Goal: Check status: Check status

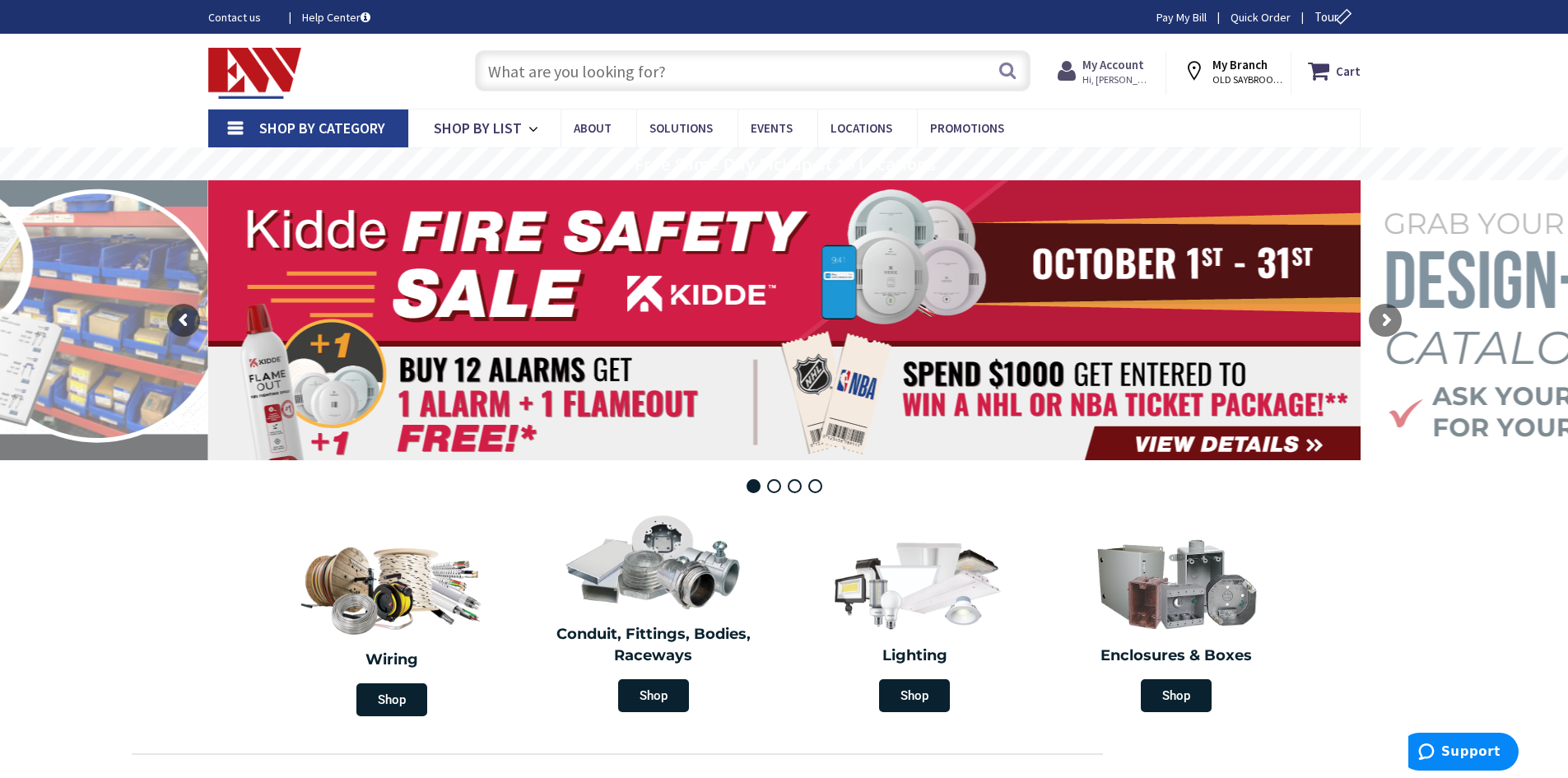
click at [1104, 73] on span "Hi, [PERSON_NAME]" at bounding box center [1118, 80] width 70 height 13
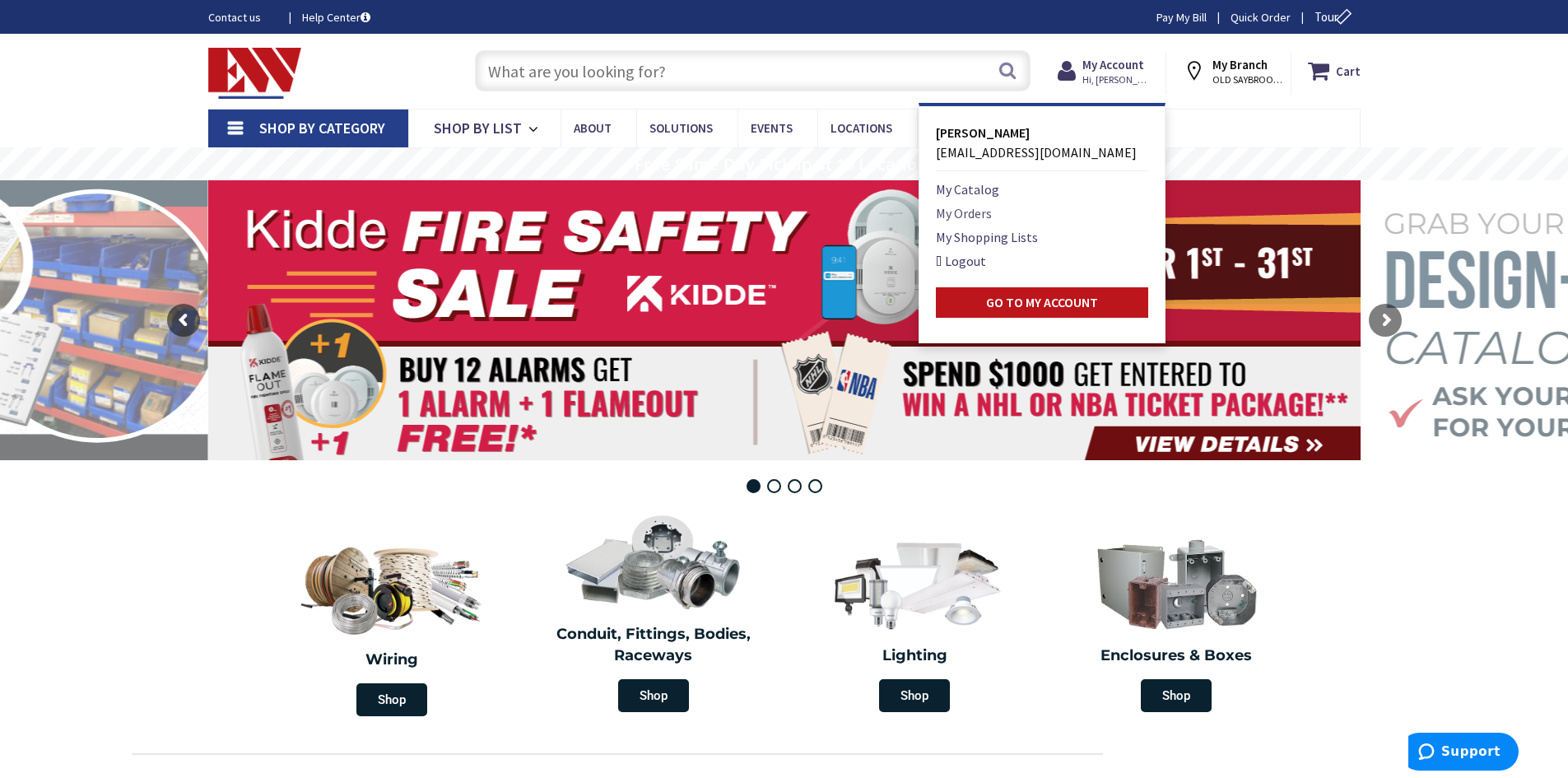
click at [965, 219] on link "My Orders" at bounding box center [963, 213] width 56 height 19
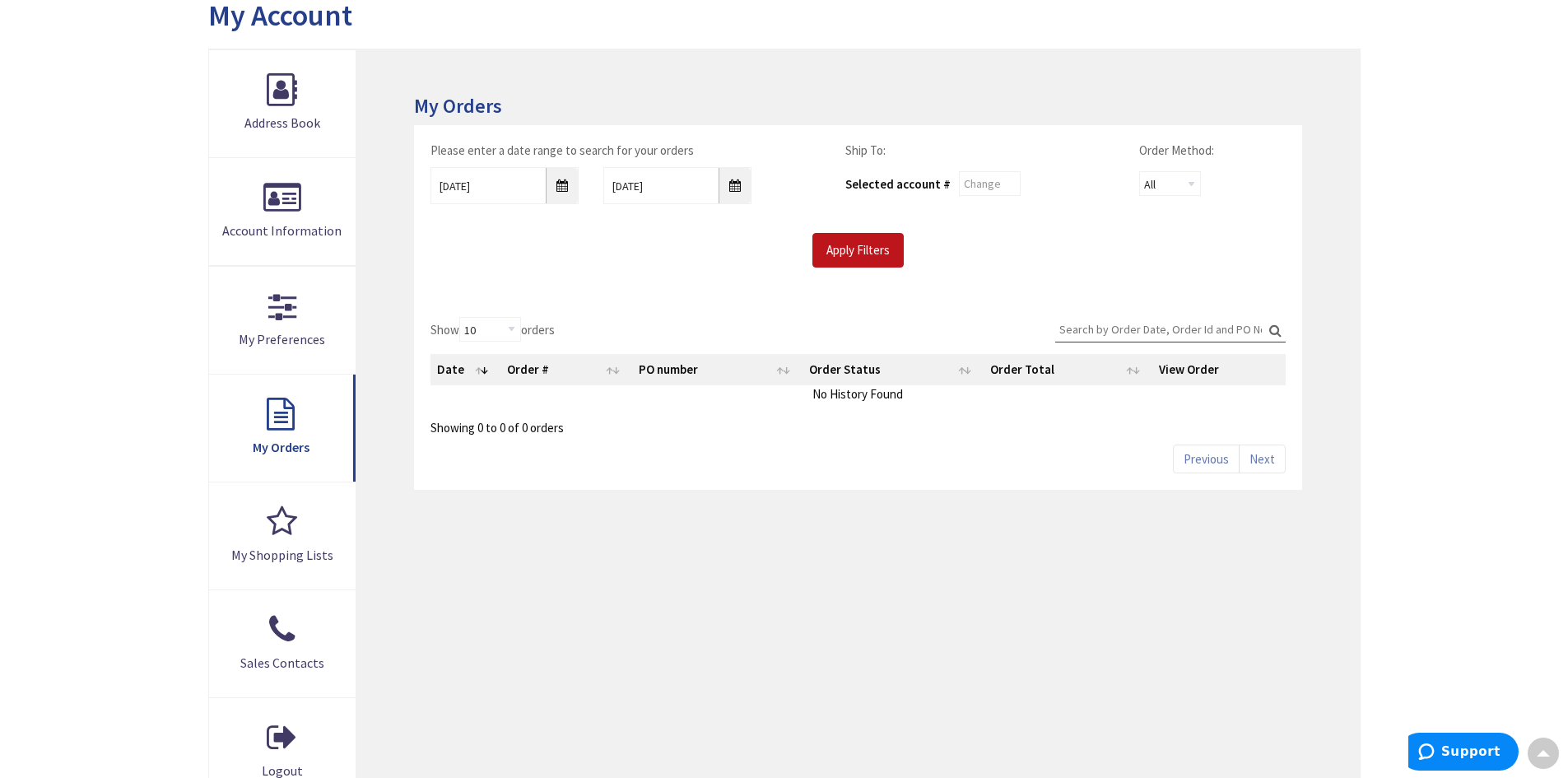
scroll to position [165, 0]
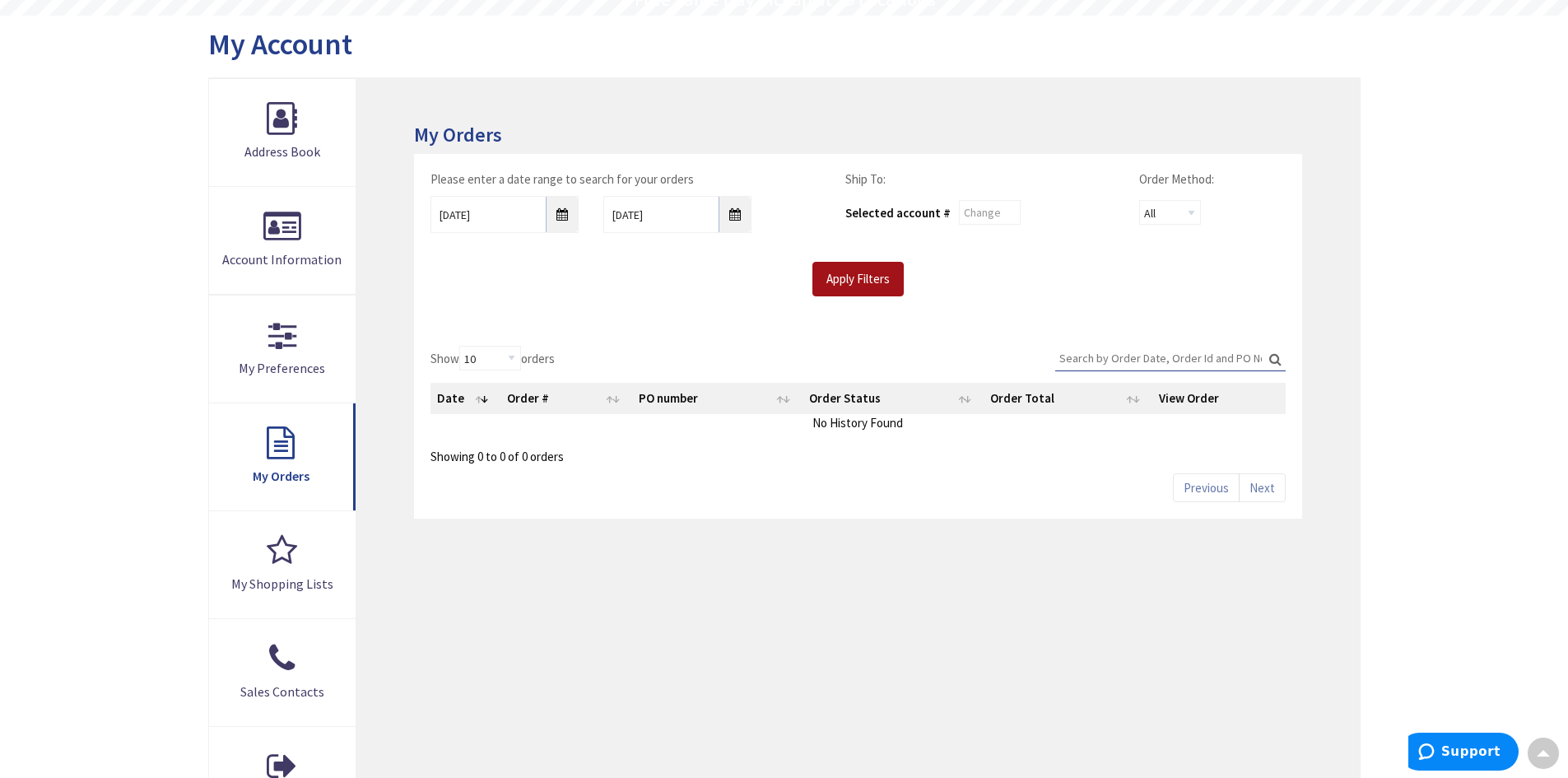
click at [865, 282] on input "Apply Filters" at bounding box center [858, 279] width 92 height 34
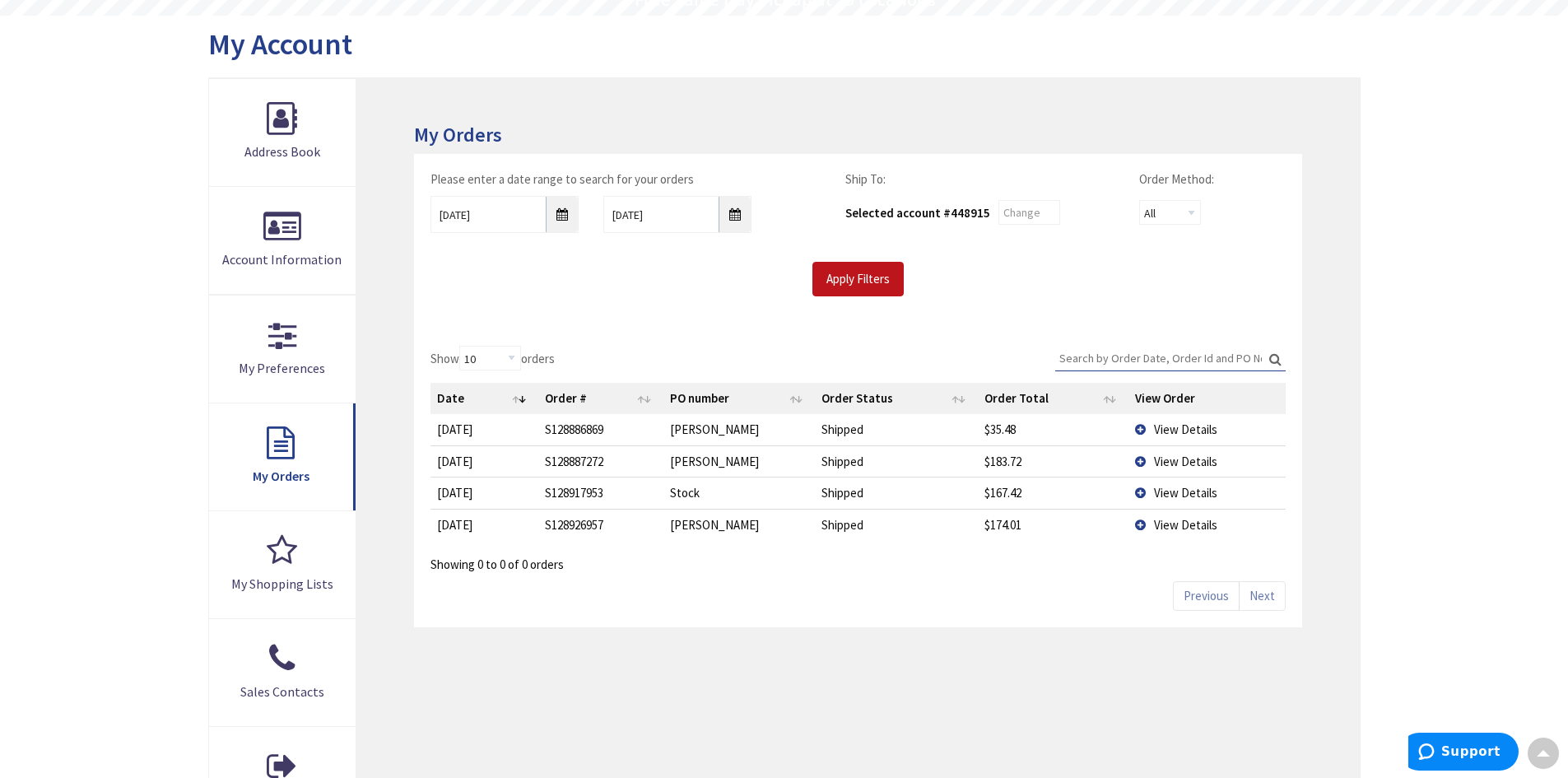
click at [1140, 433] on td "View Details" at bounding box center [1206, 429] width 157 height 31
click at [1138, 431] on td "View Details" at bounding box center [1206, 429] width 157 height 31
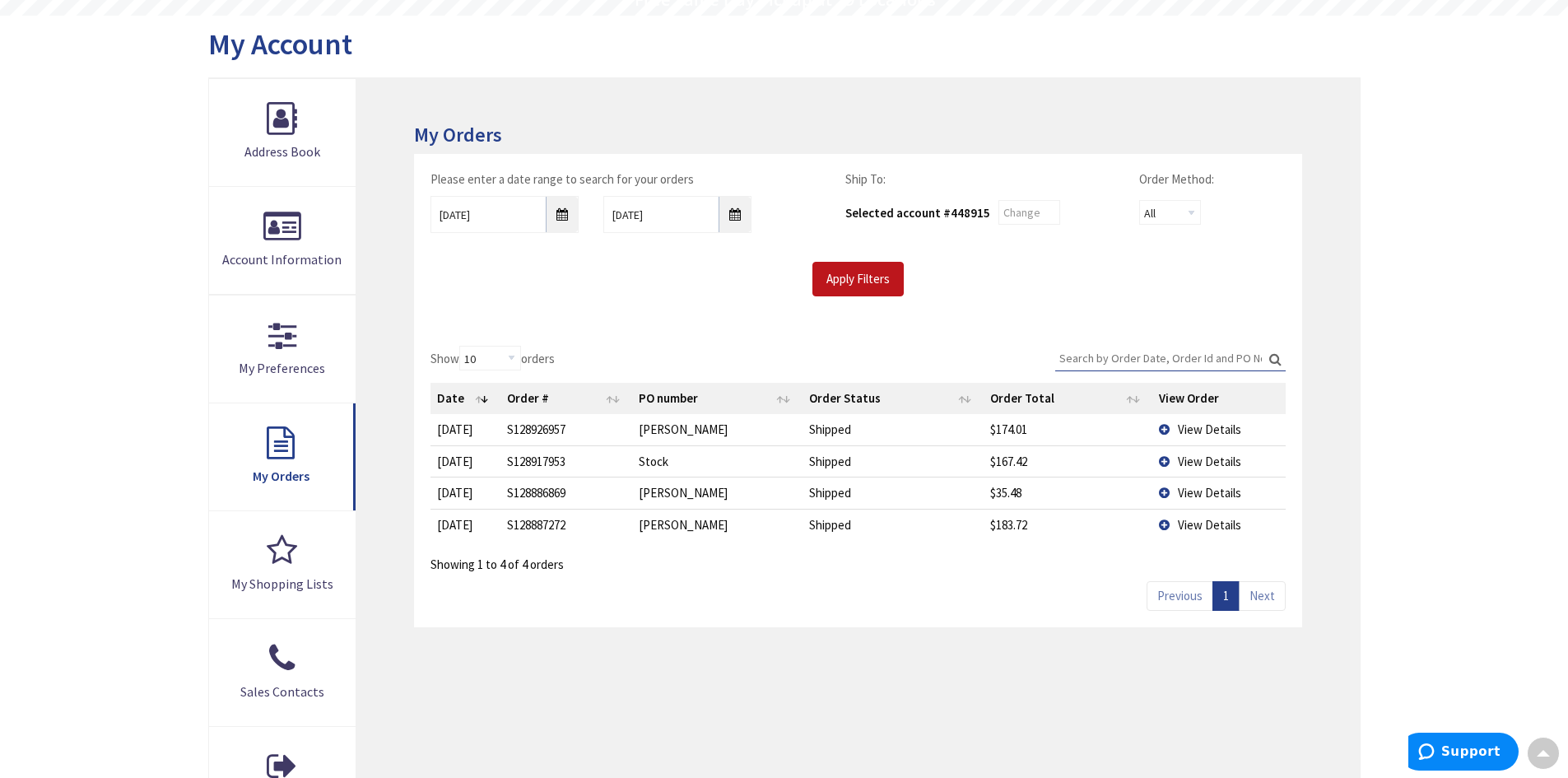
click at [1164, 427] on td "View Details" at bounding box center [1219, 429] width 133 height 31
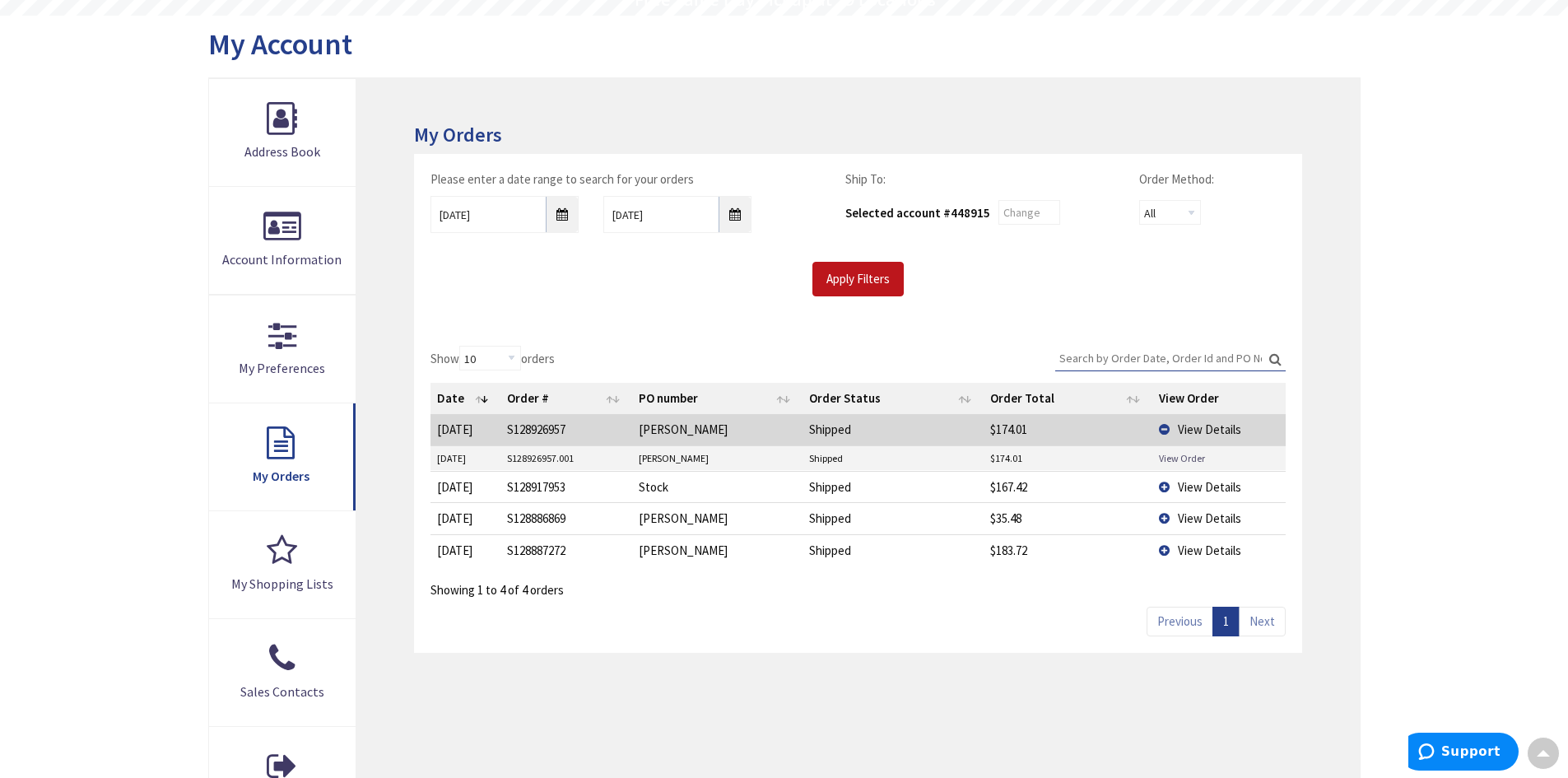
click at [1165, 458] on link "View Order" at bounding box center [1182, 458] width 46 height 14
click at [1165, 430] on td "View Details" at bounding box center [1219, 429] width 133 height 31
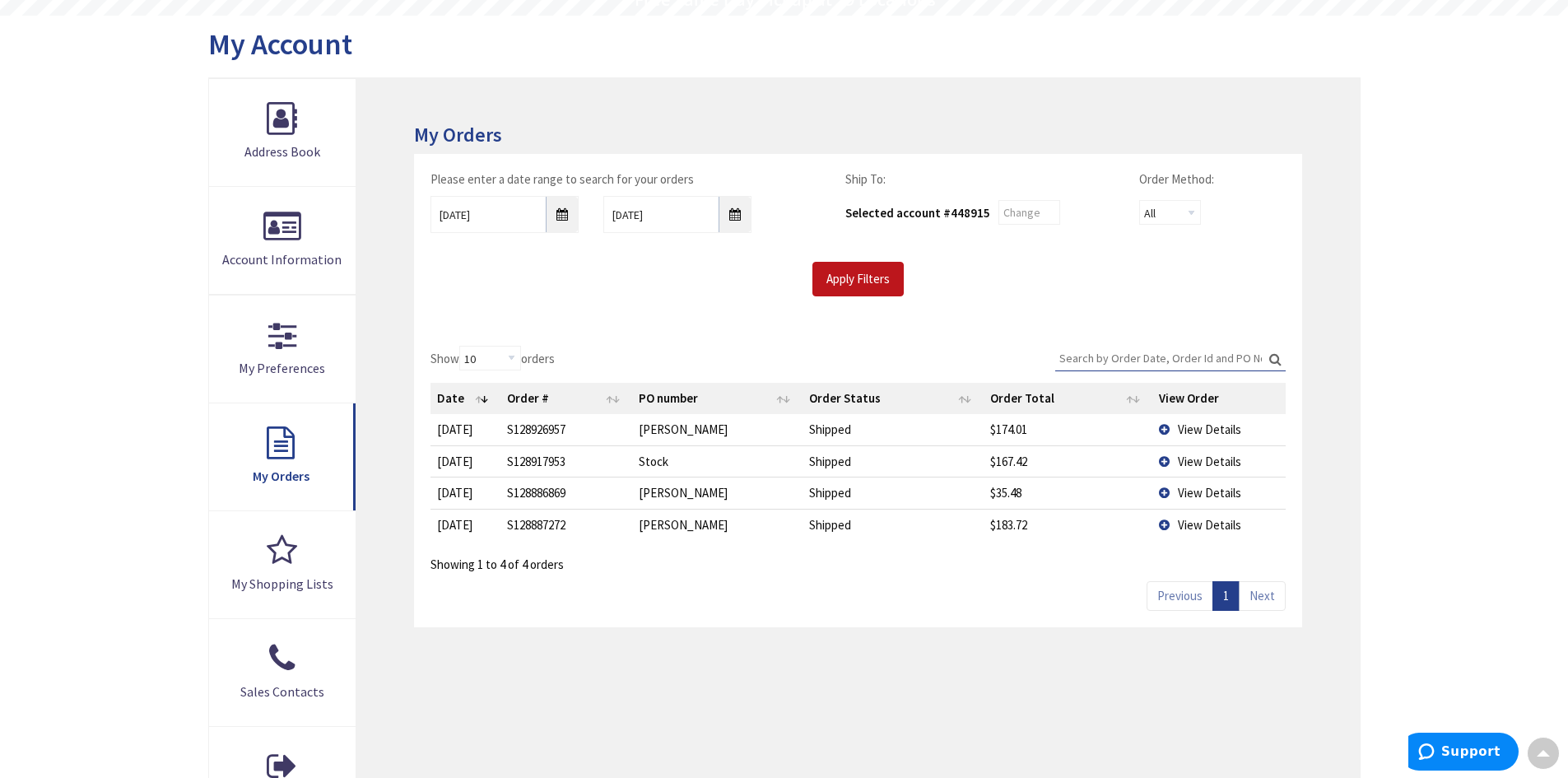
click at [1166, 463] on td "View Details" at bounding box center [1219, 461] width 133 height 31
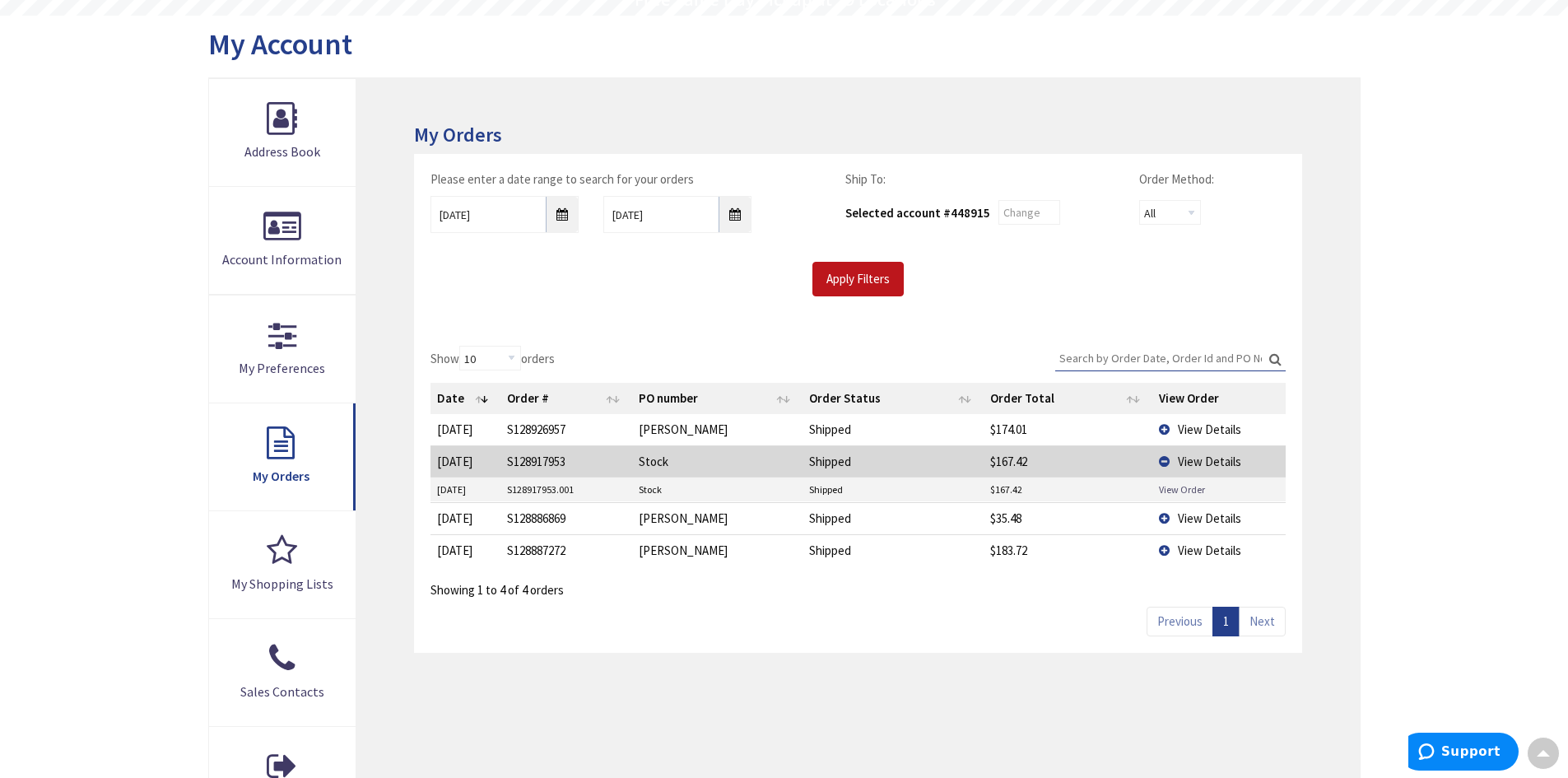
click at [1173, 489] on link "View Order" at bounding box center [1182, 489] width 46 height 14
click at [1168, 463] on td "View Details" at bounding box center [1219, 461] width 133 height 31
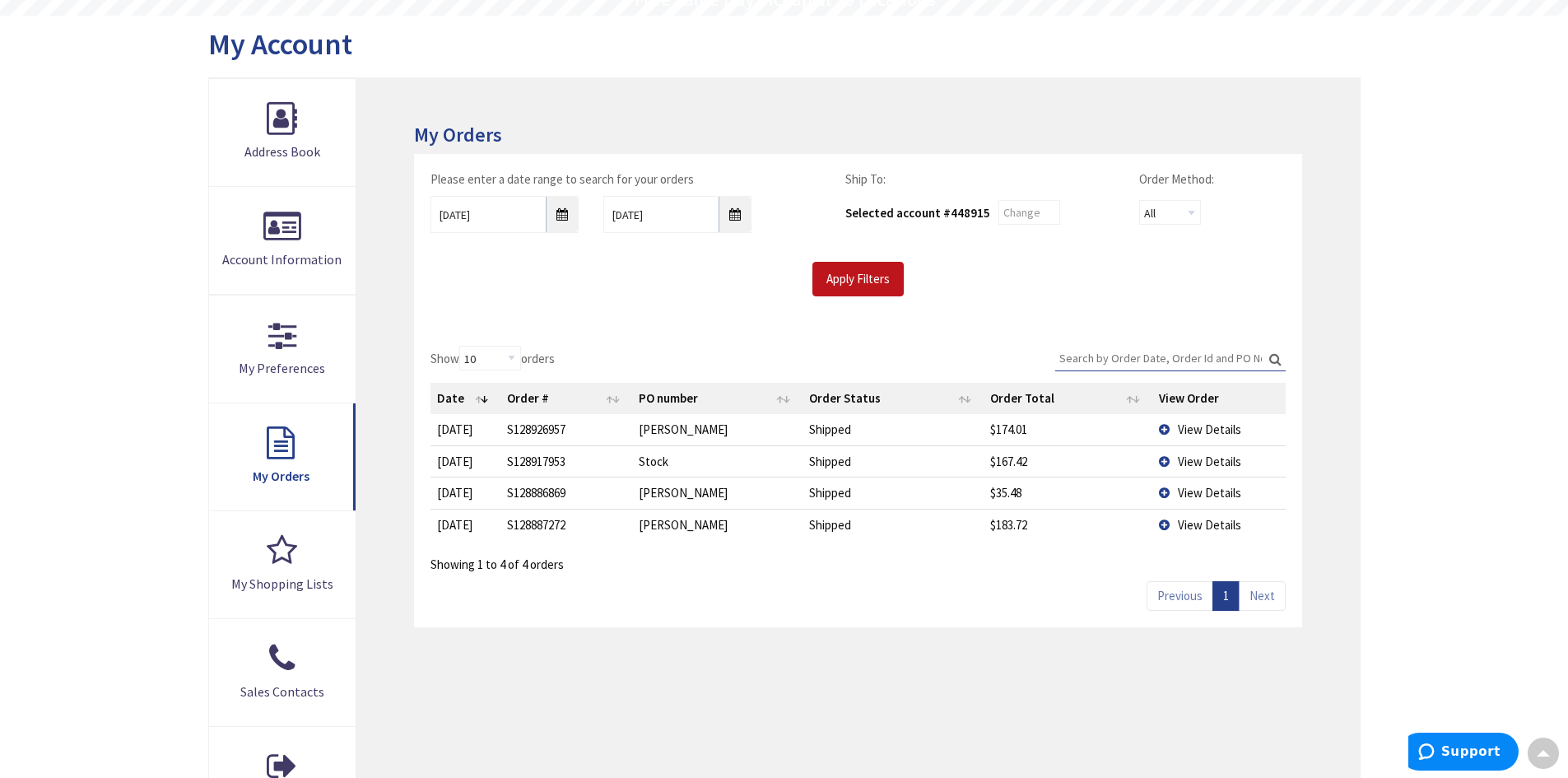
click at [1163, 496] on td "View Details" at bounding box center [1219, 493] width 133 height 31
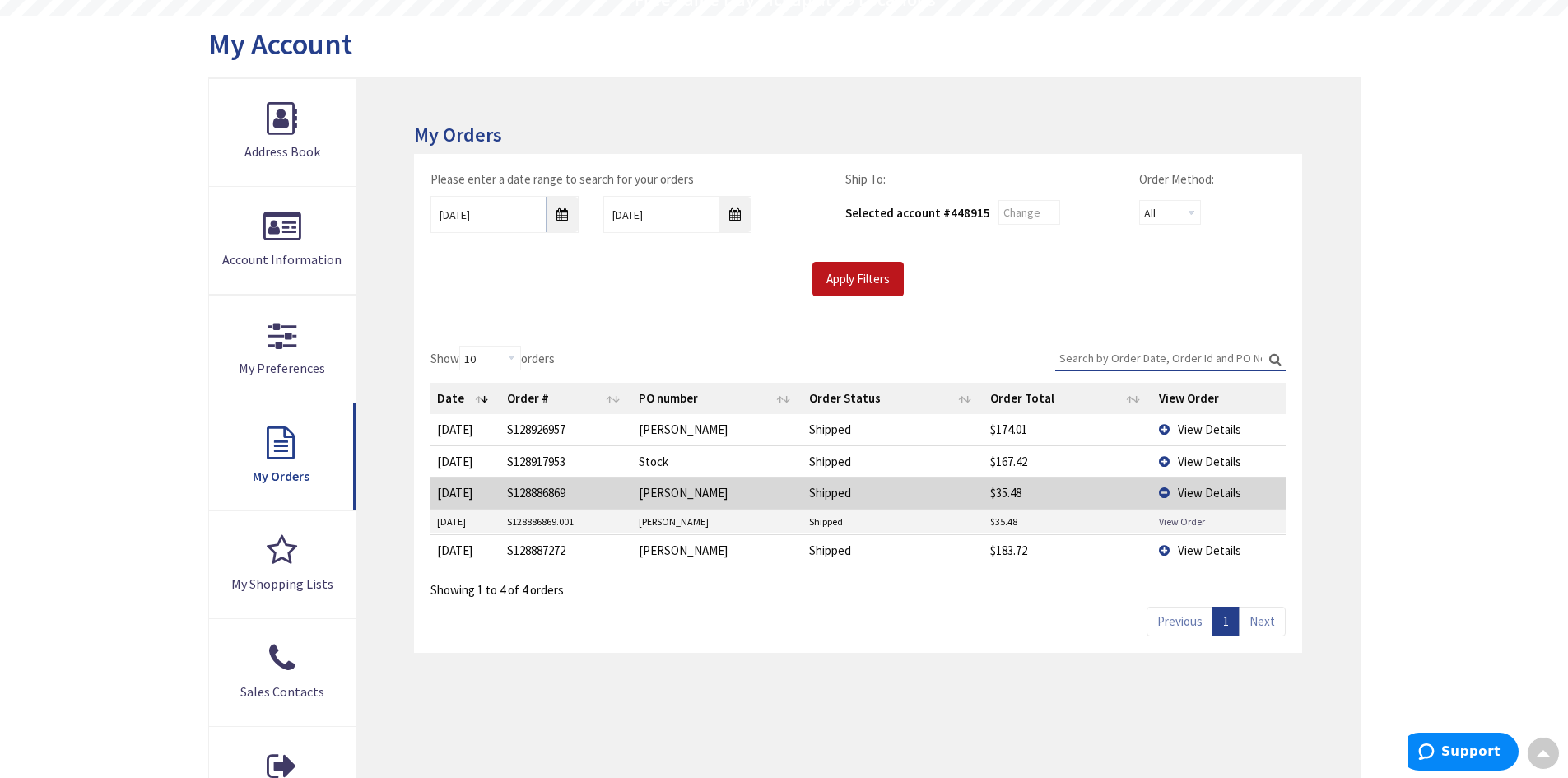
click at [1173, 524] on link "View Order" at bounding box center [1182, 521] width 46 height 14
click at [1164, 493] on td "View Details" at bounding box center [1219, 493] width 133 height 31
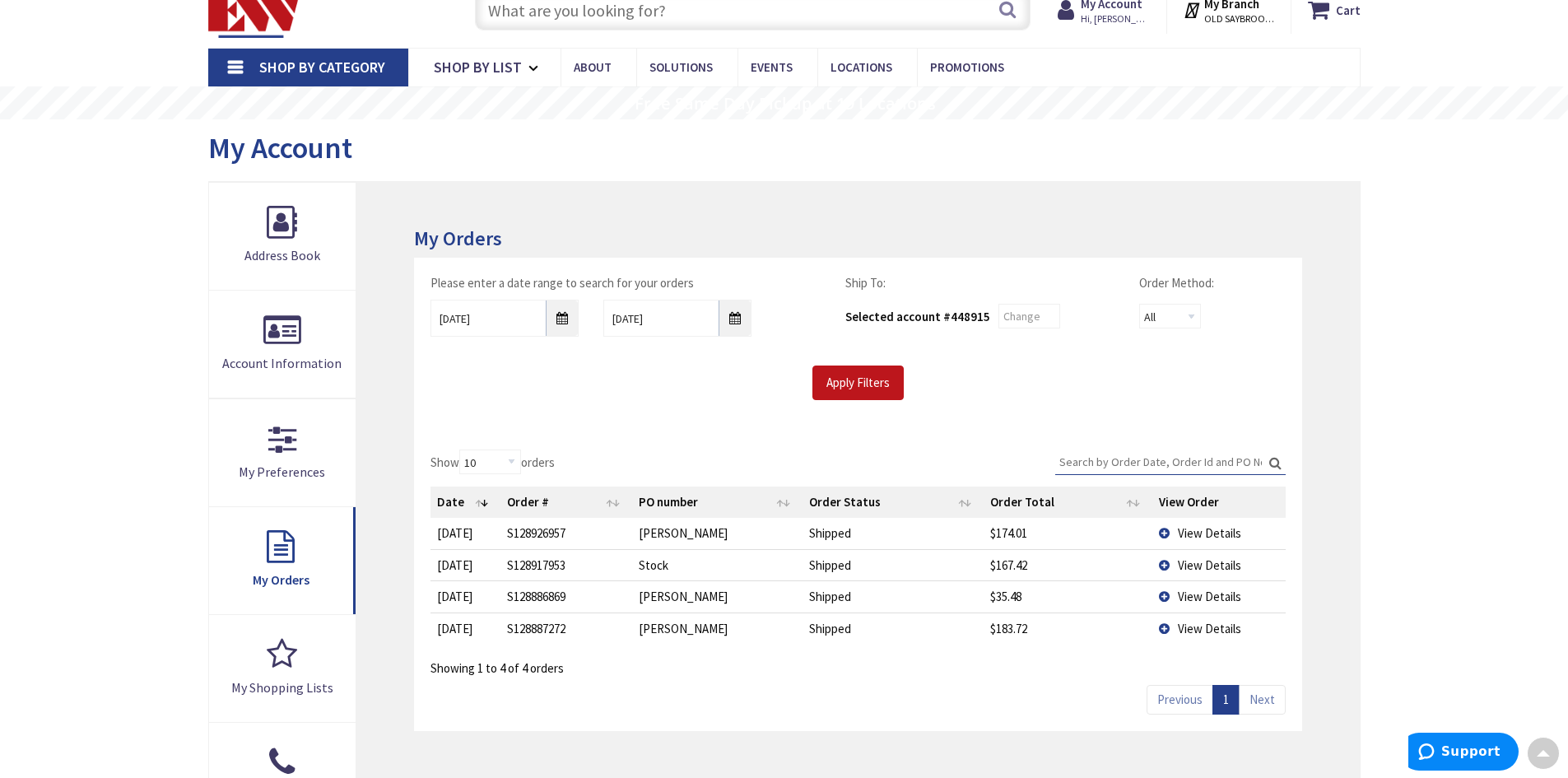
scroll to position [0, 0]
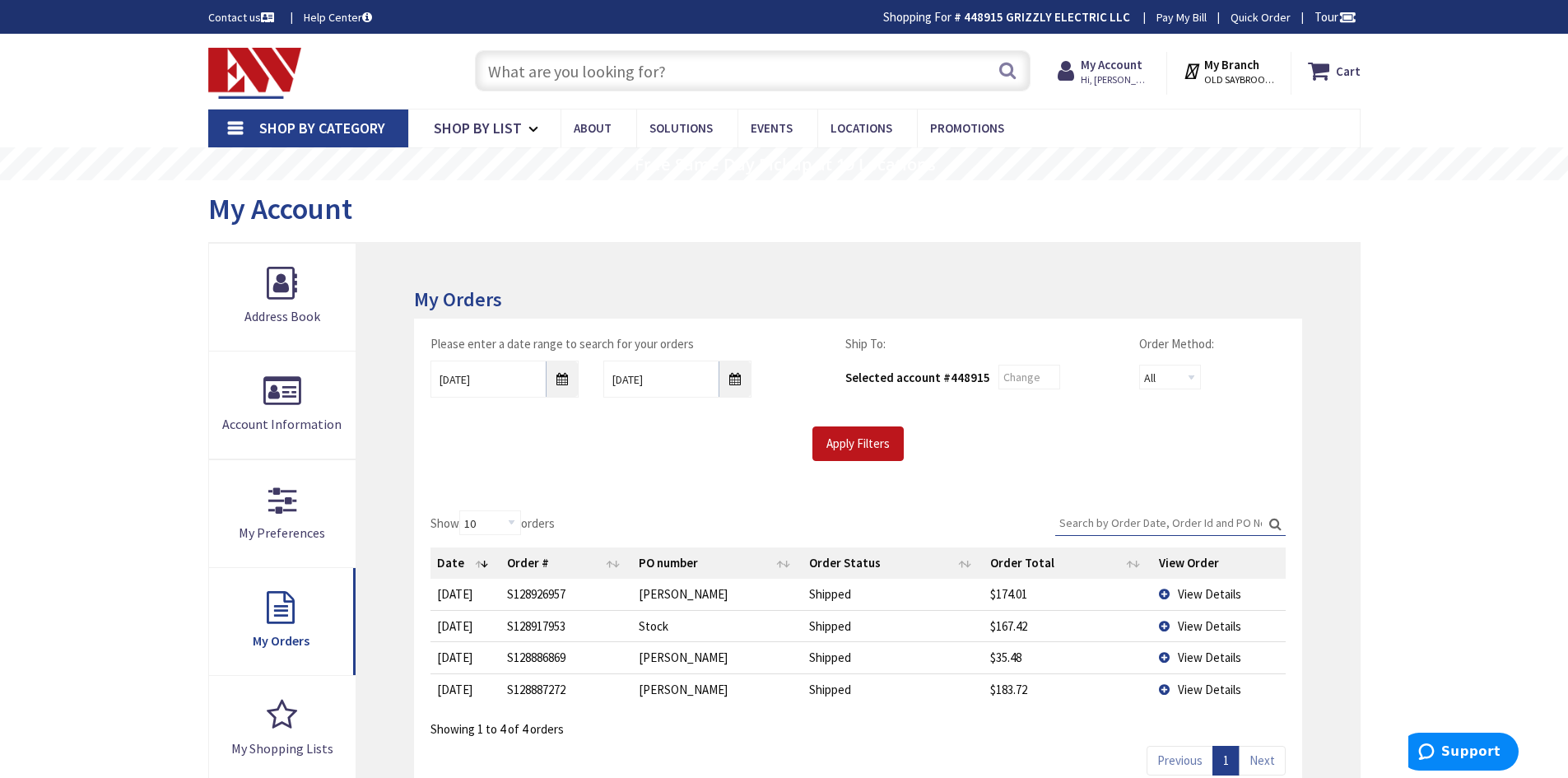
click at [234, 132] on link "Shop By Category" at bounding box center [308, 128] width 200 height 38
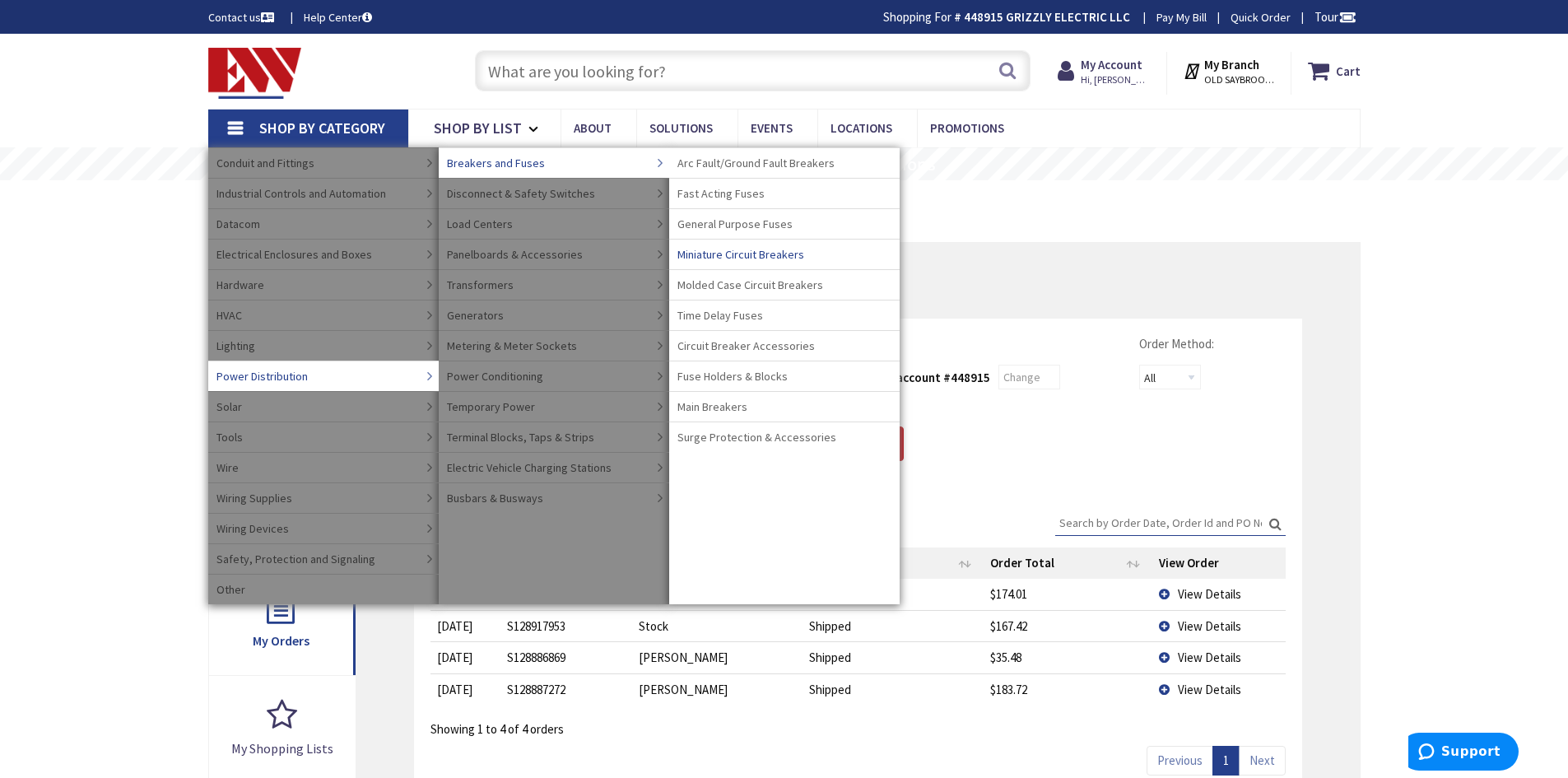
click at [732, 256] on span "Miniature Circuit Breakers" at bounding box center [740, 255] width 127 height 17
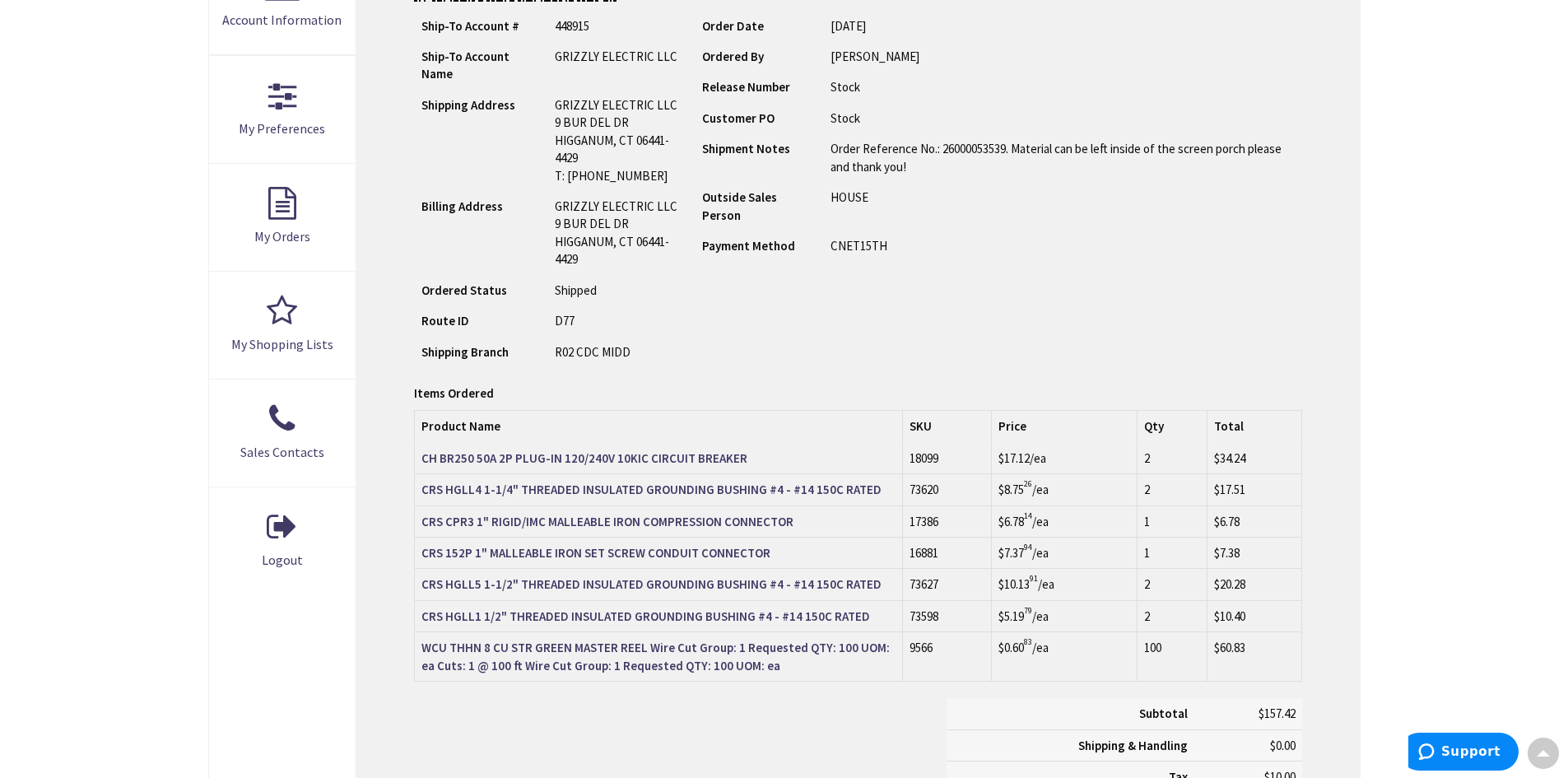
scroll to position [247, 0]
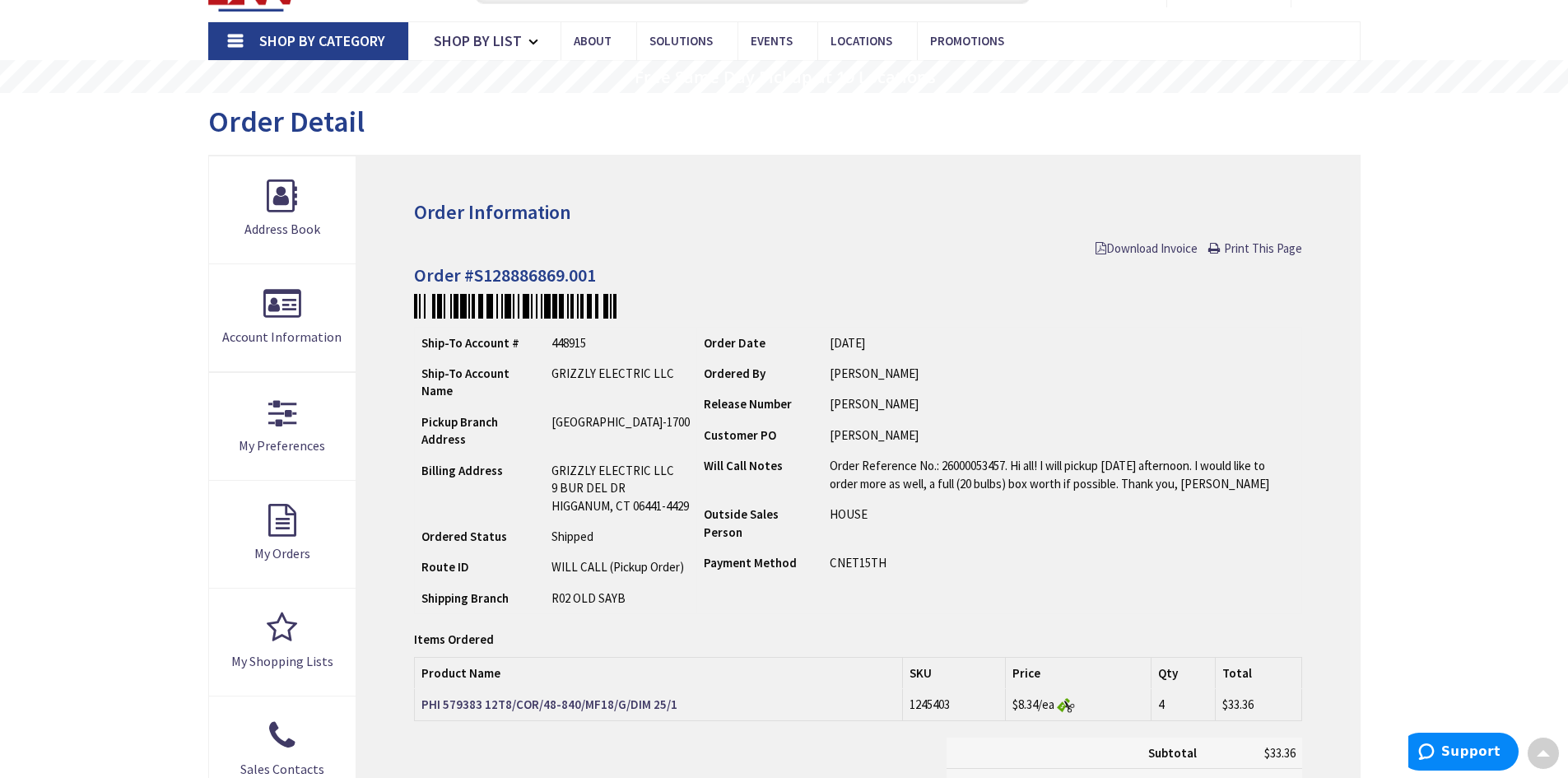
scroll to position [82, 0]
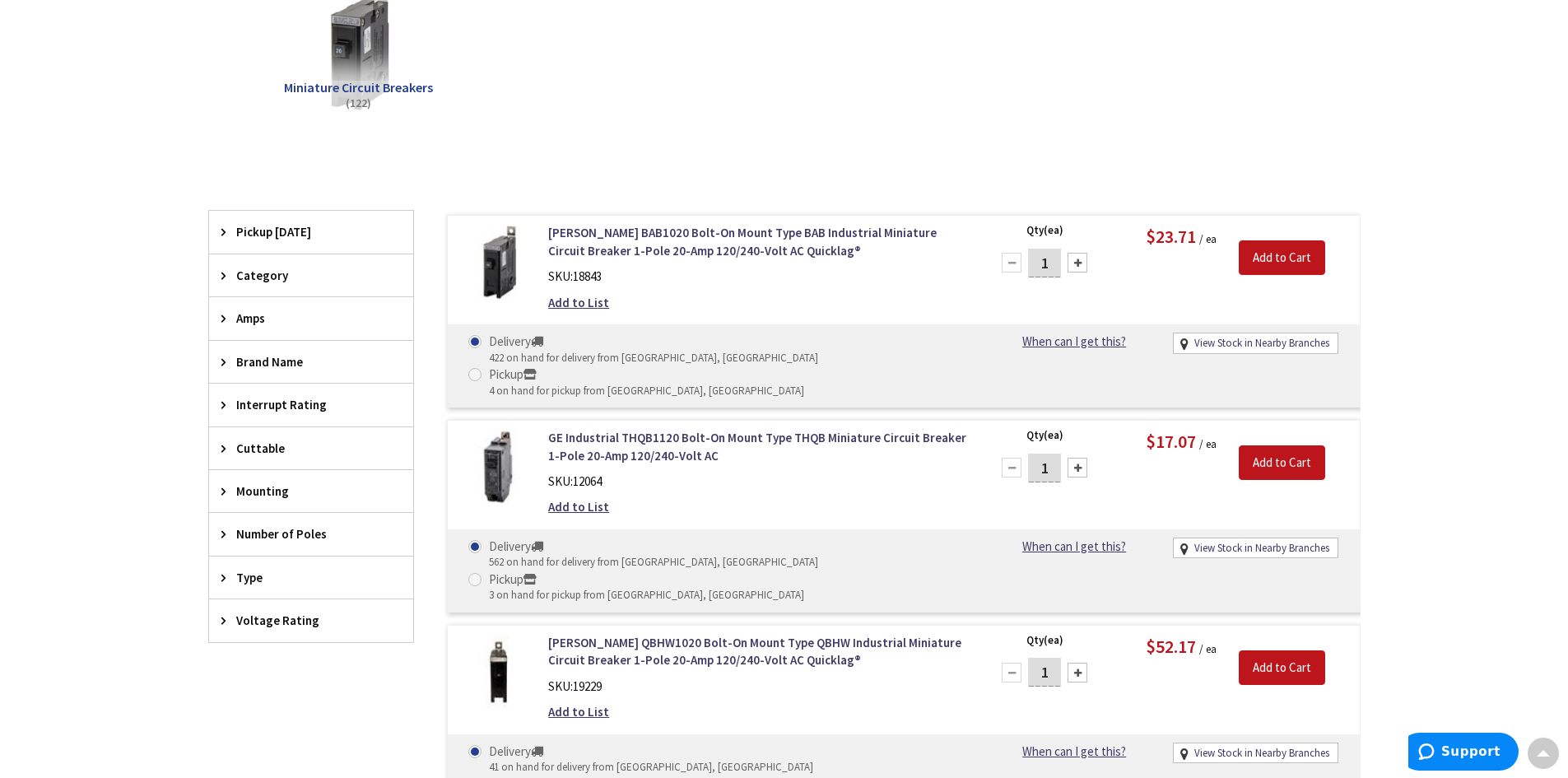
click at [220, 364] on div "Brand Name" at bounding box center [311, 361] width 204 height 42
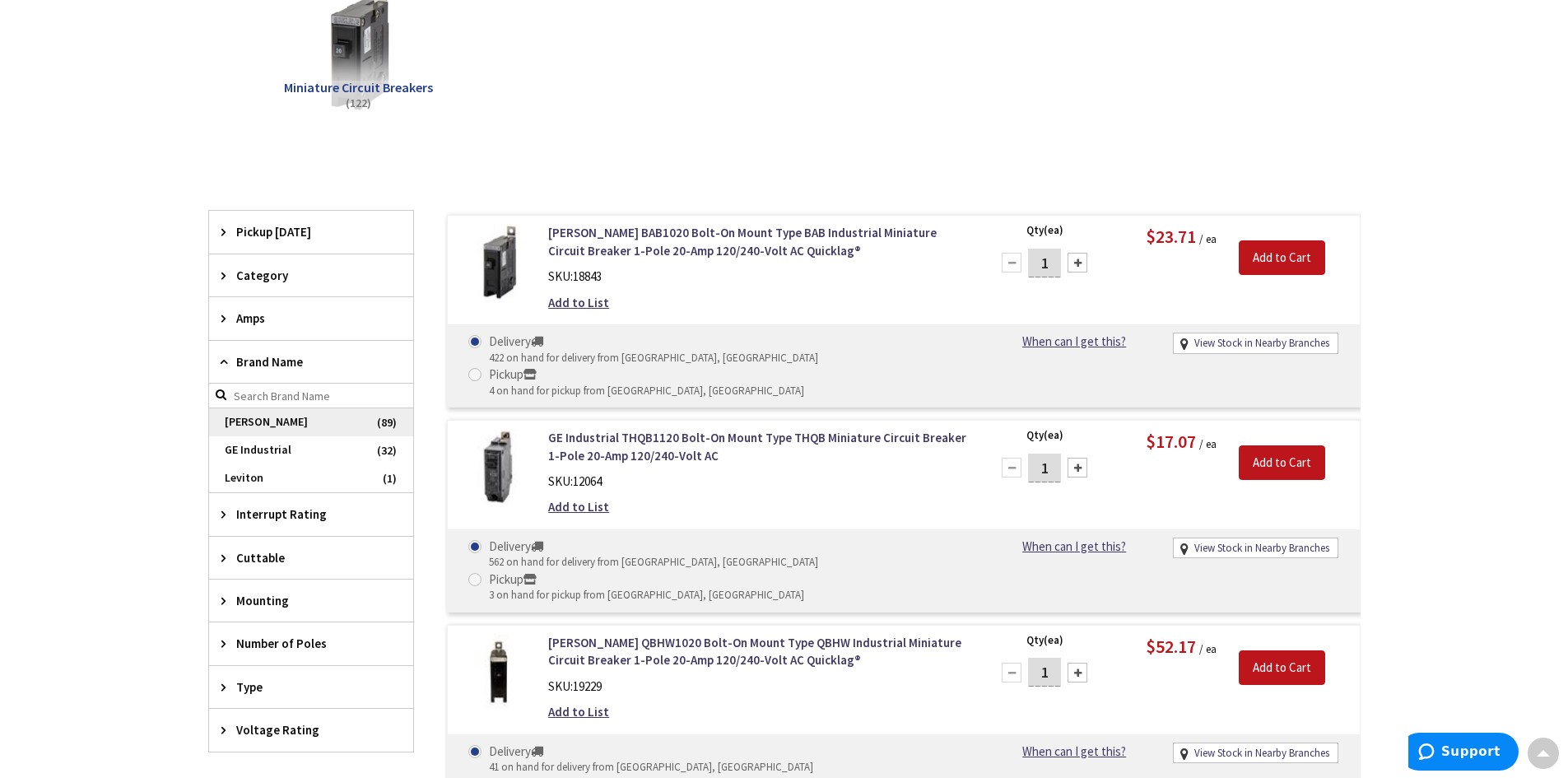
click at [241, 425] on span "Eaton" at bounding box center [311, 422] width 204 height 28
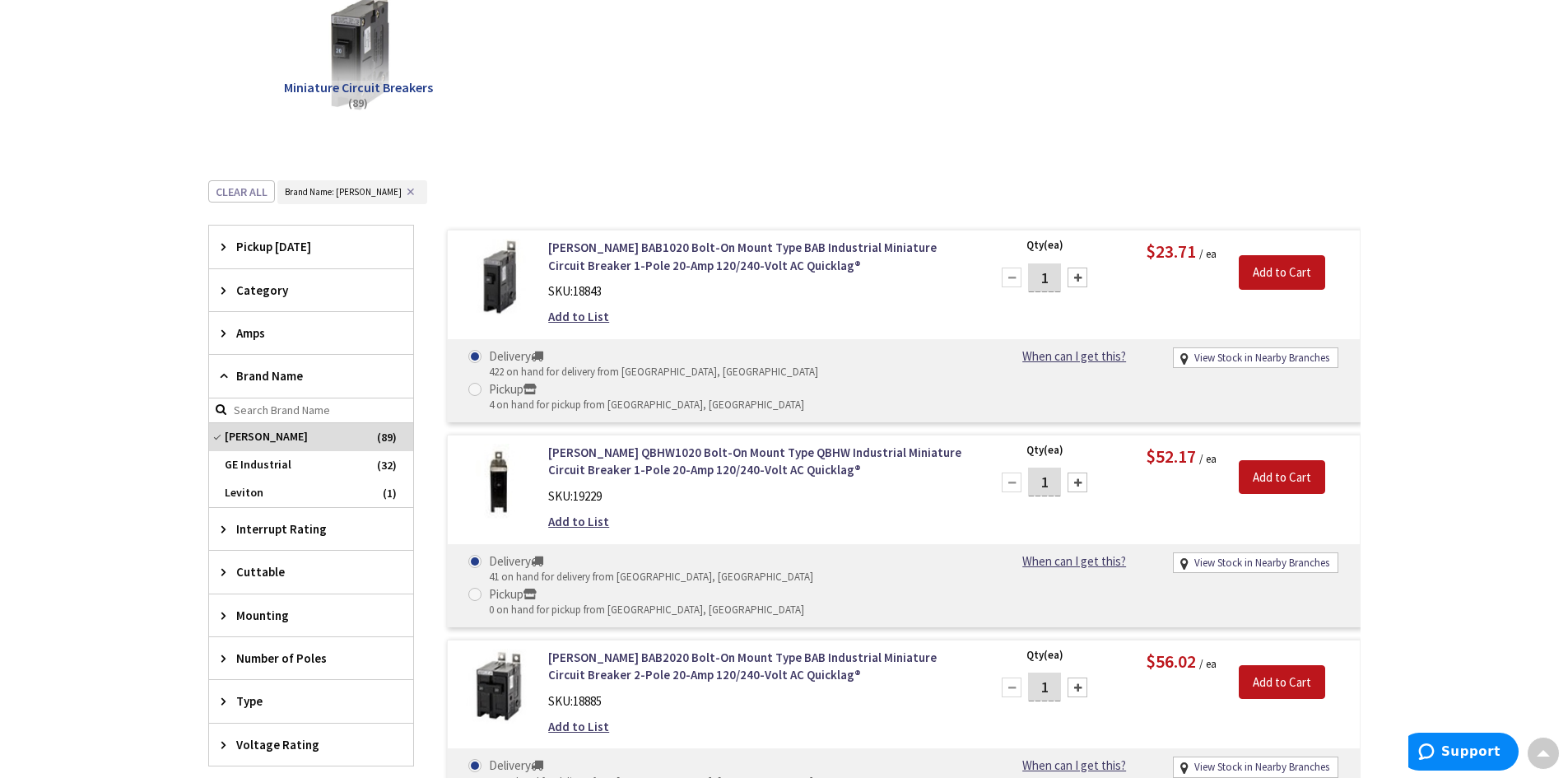
click at [226, 368] on div "Brand Name" at bounding box center [311, 376] width 204 height 43
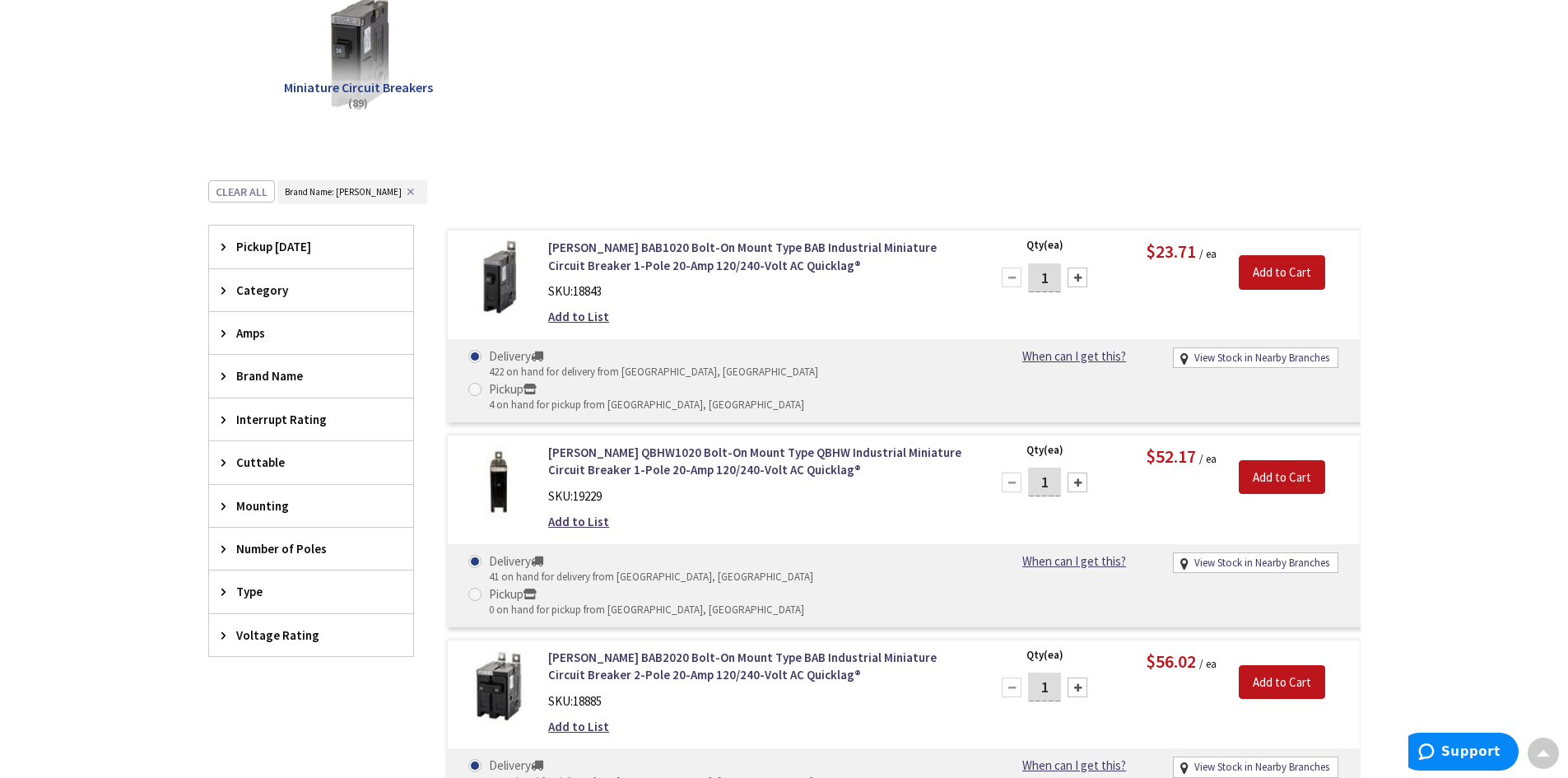
click at [221, 336] on icon at bounding box center [227, 333] width 12 height 12
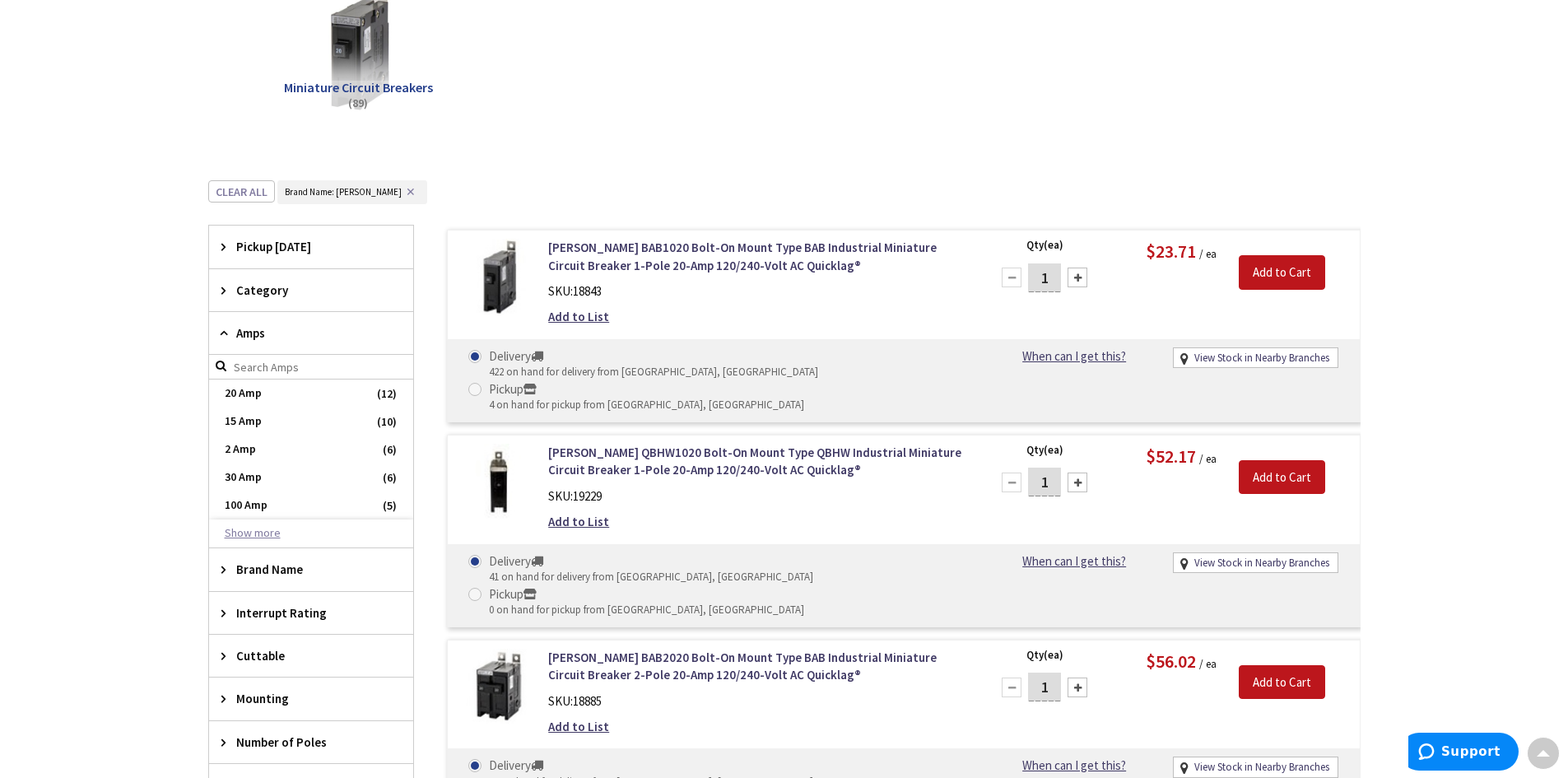
click at [270, 530] on button "Show more" at bounding box center [311, 533] width 204 height 28
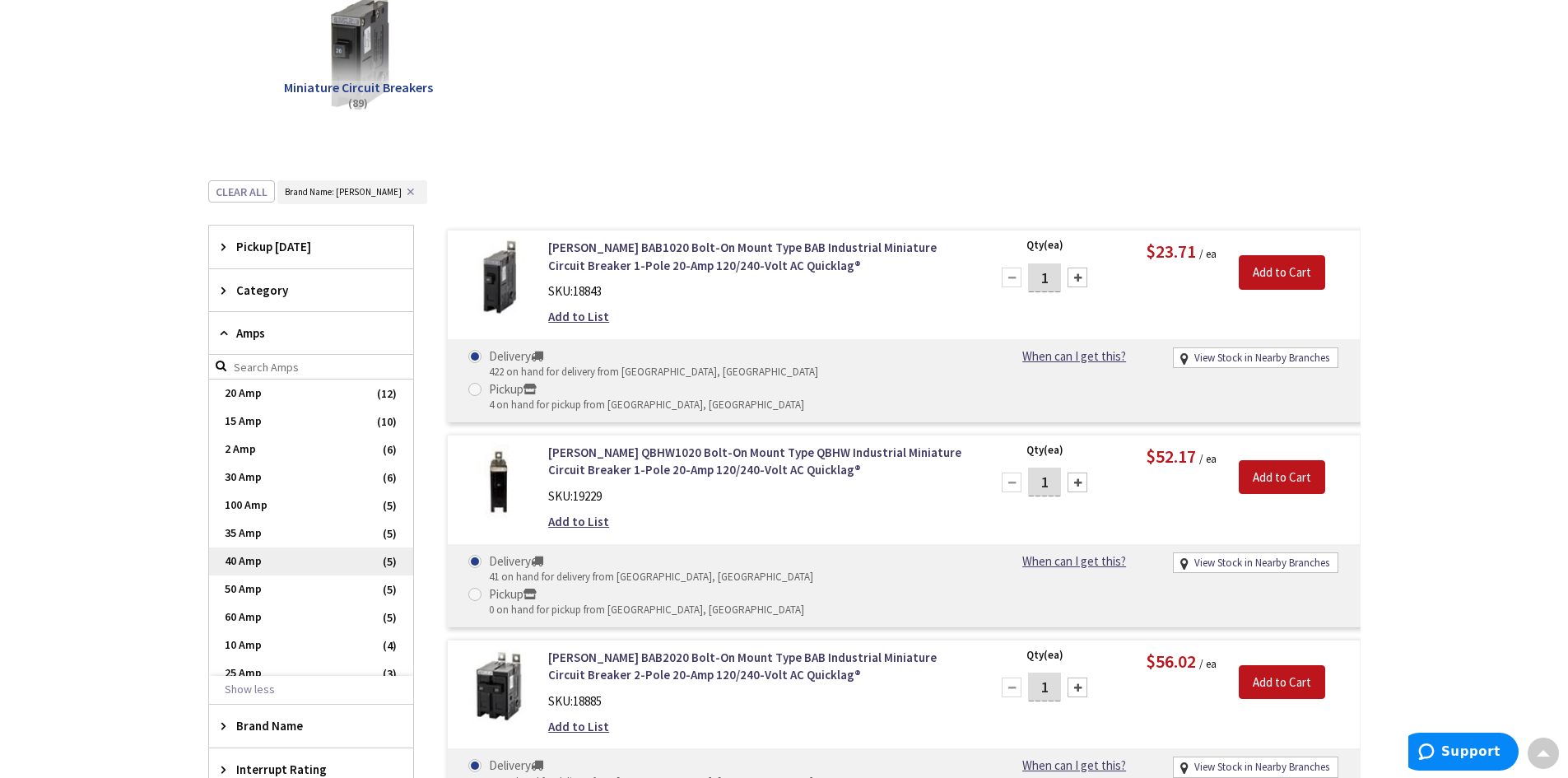
click at [264, 562] on span "40 Amp" at bounding box center [311, 561] width 204 height 28
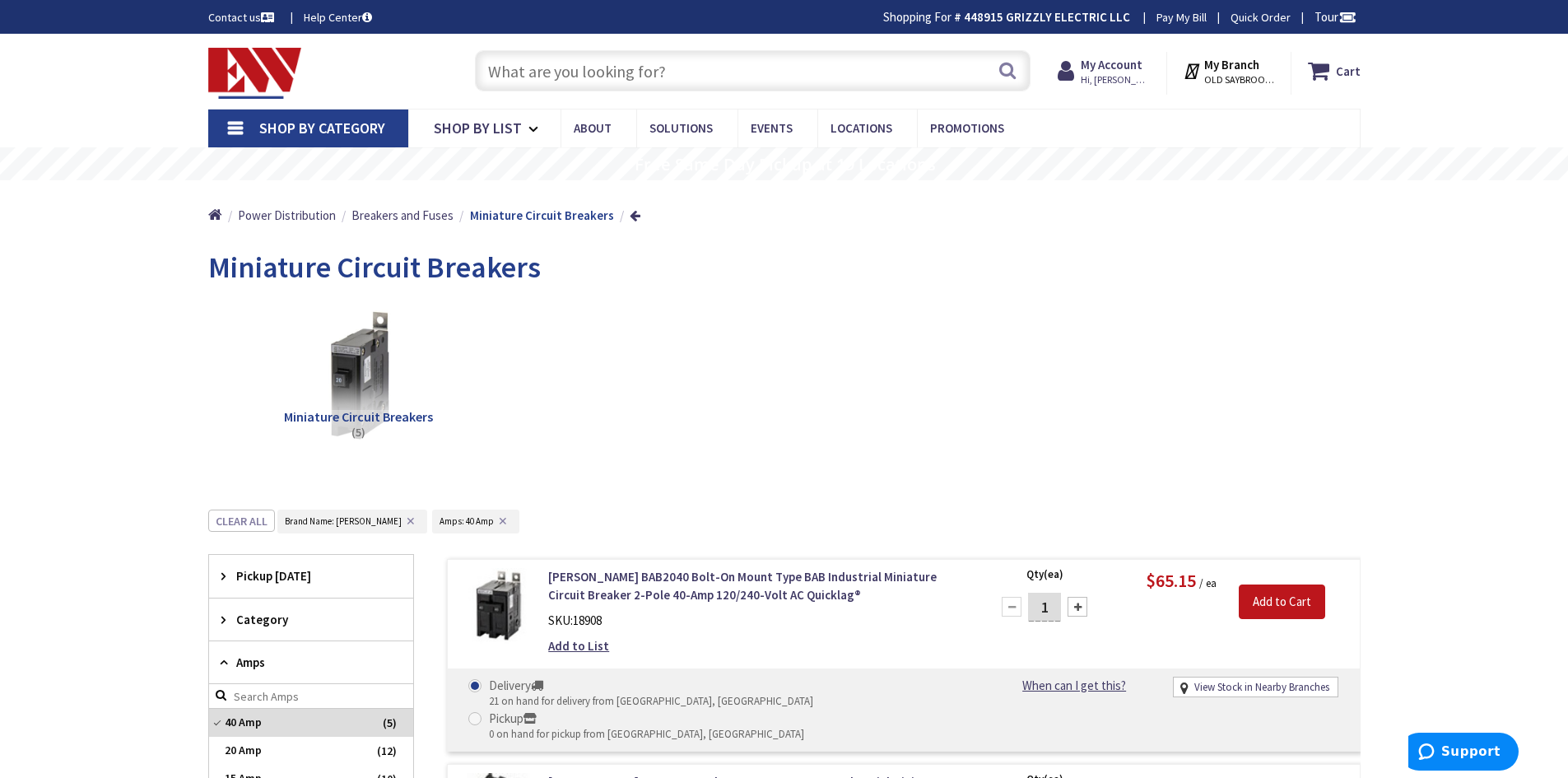
click at [570, 82] on input "text" at bounding box center [753, 70] width 556 height 41
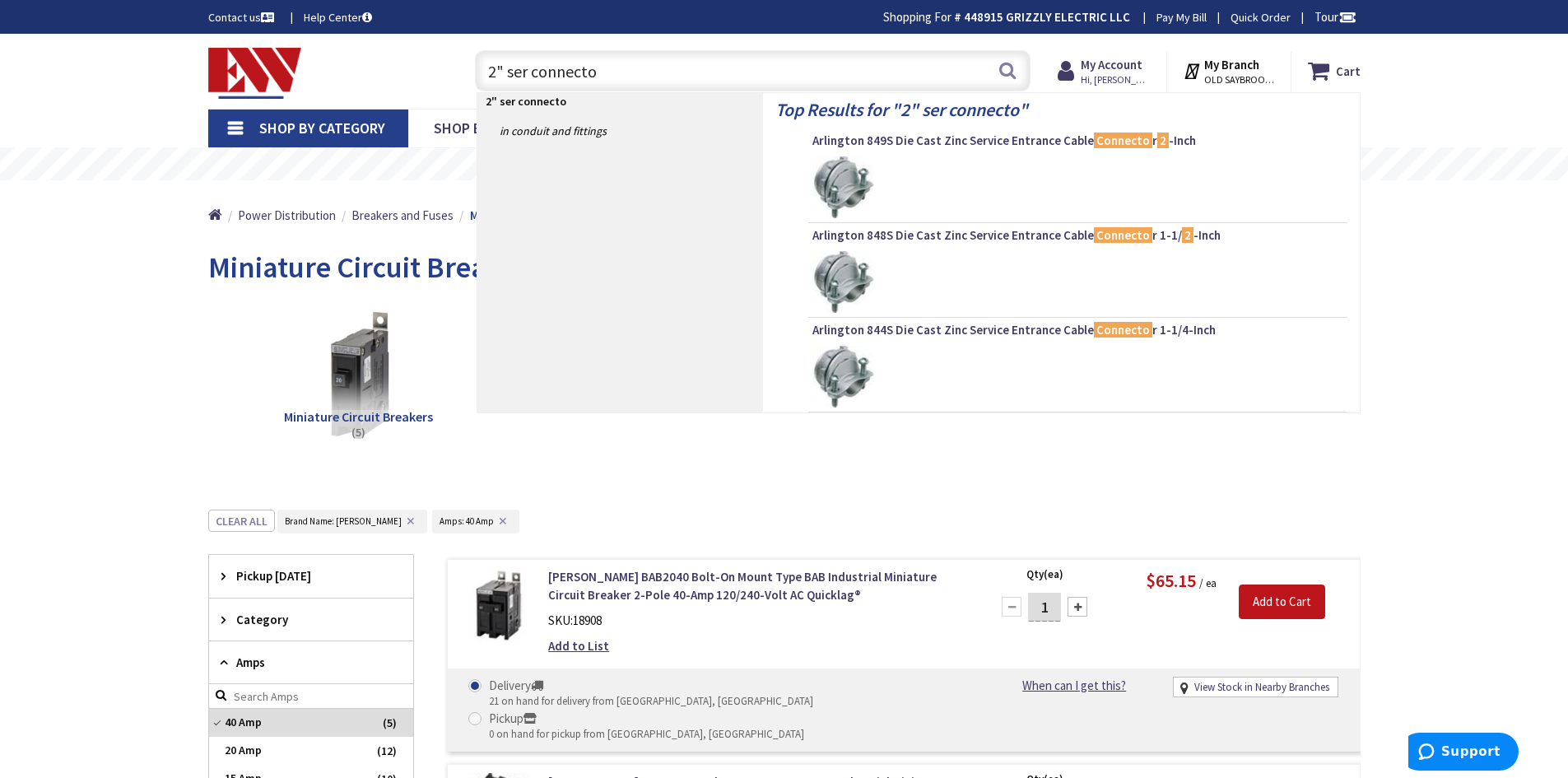
type input "2" ser connector"
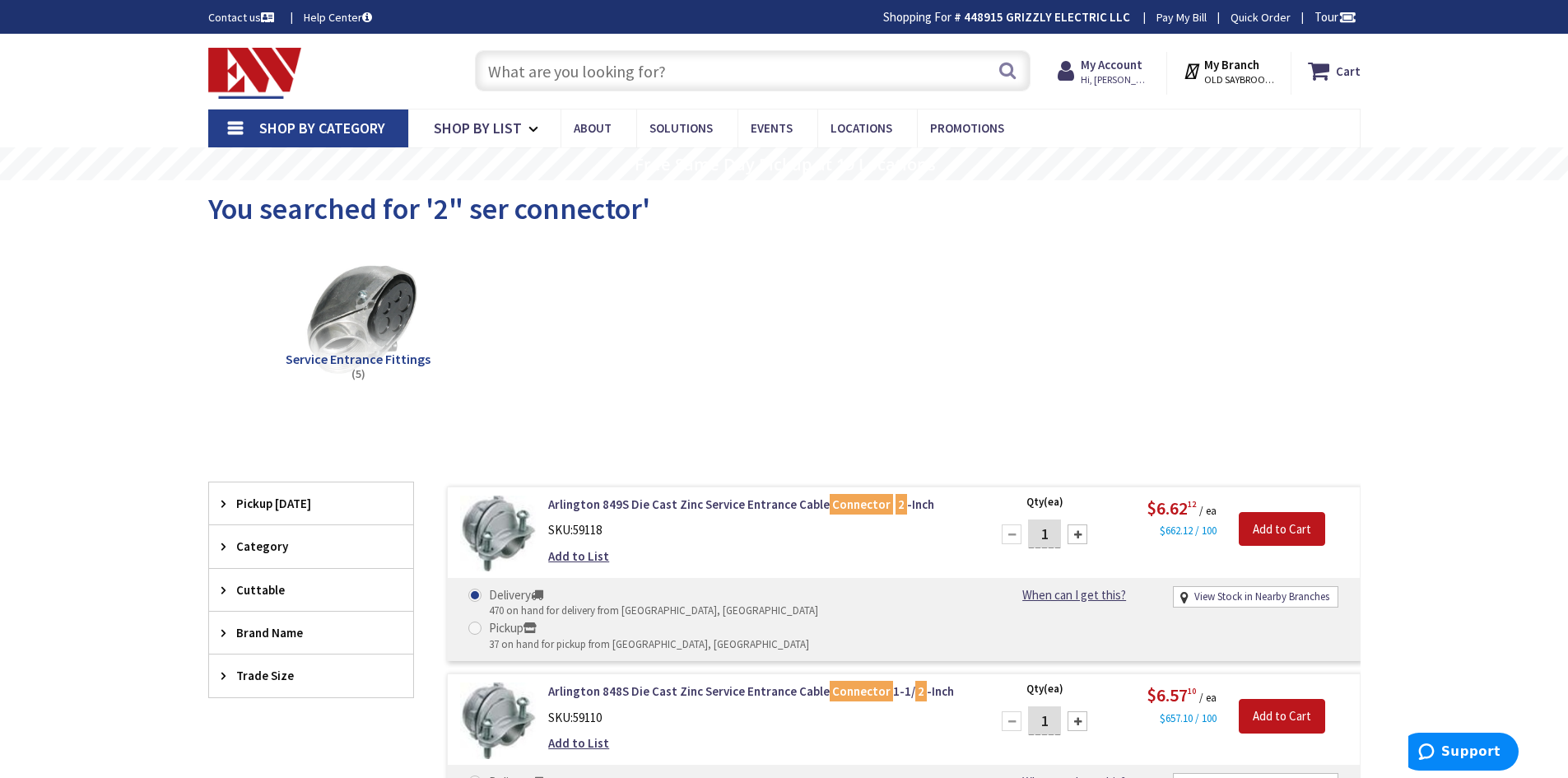
click at [707, 52] on input "text" at bounding box center [753, 70] width 556 height 41
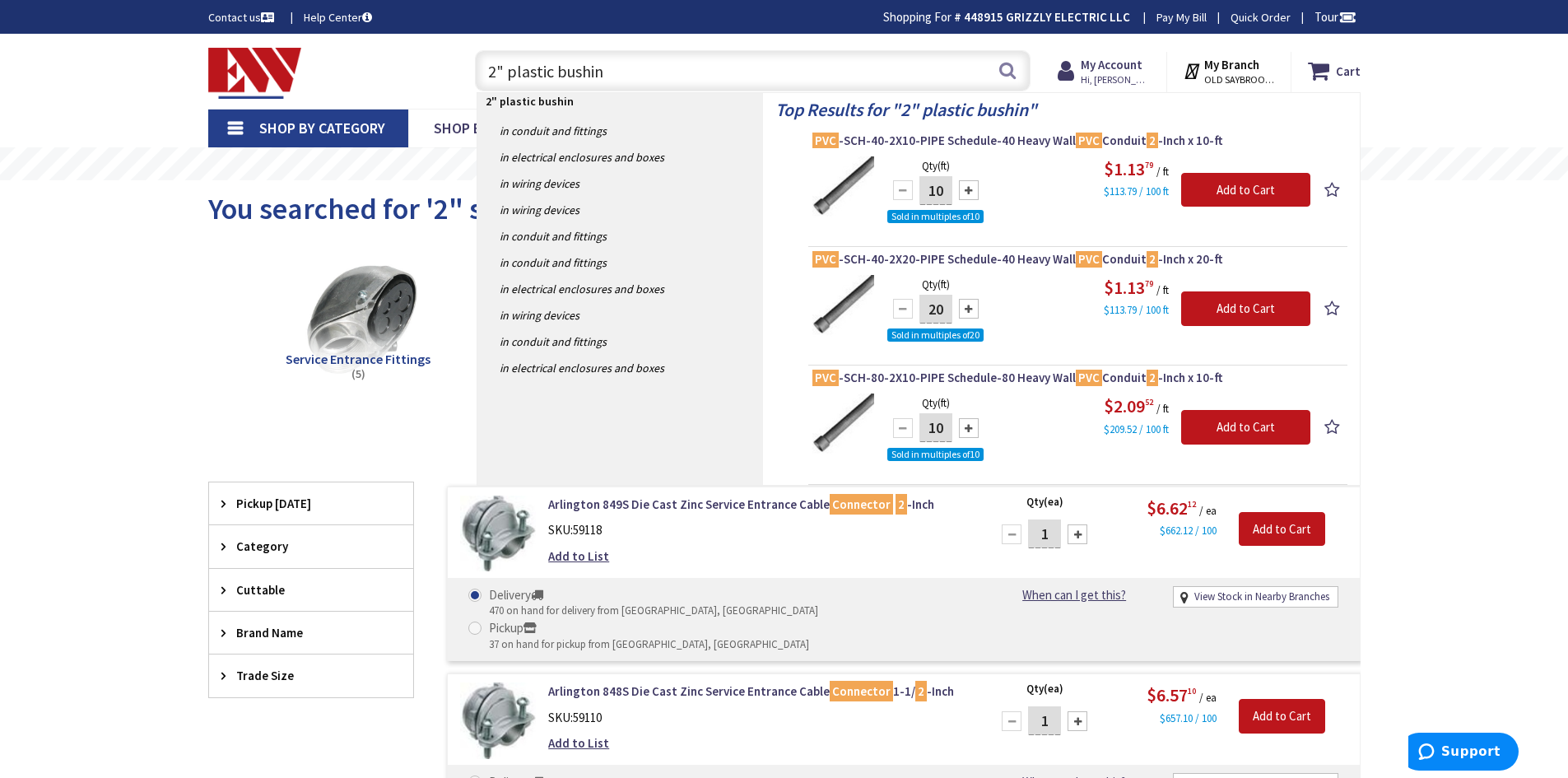
type input "2" plastic bushing"
